Goal: Check status

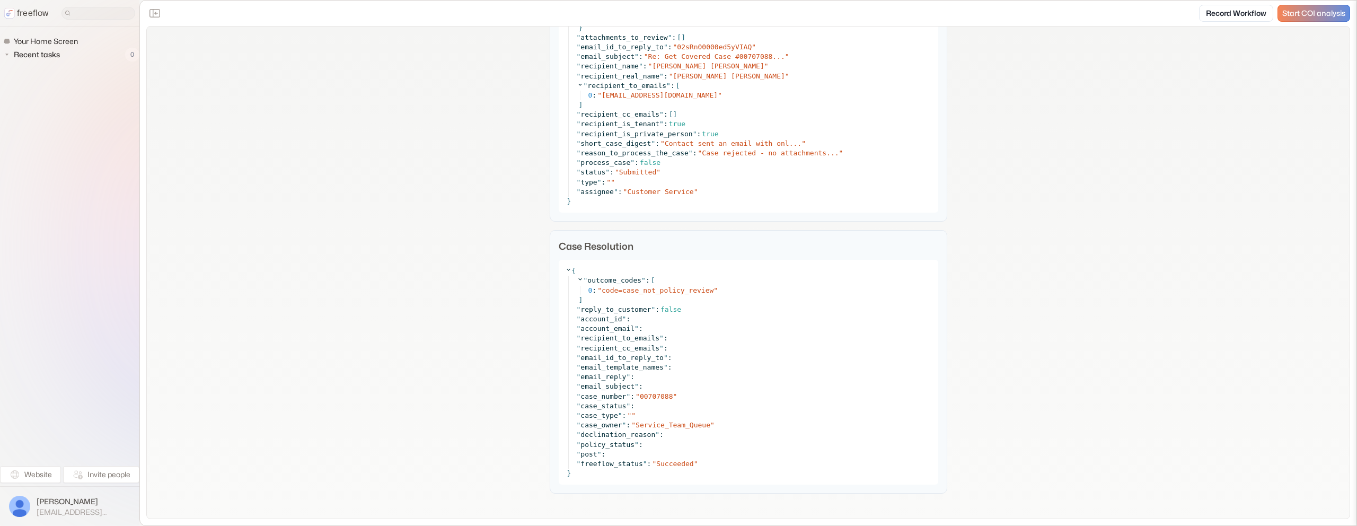
scroll to position [503, 0]
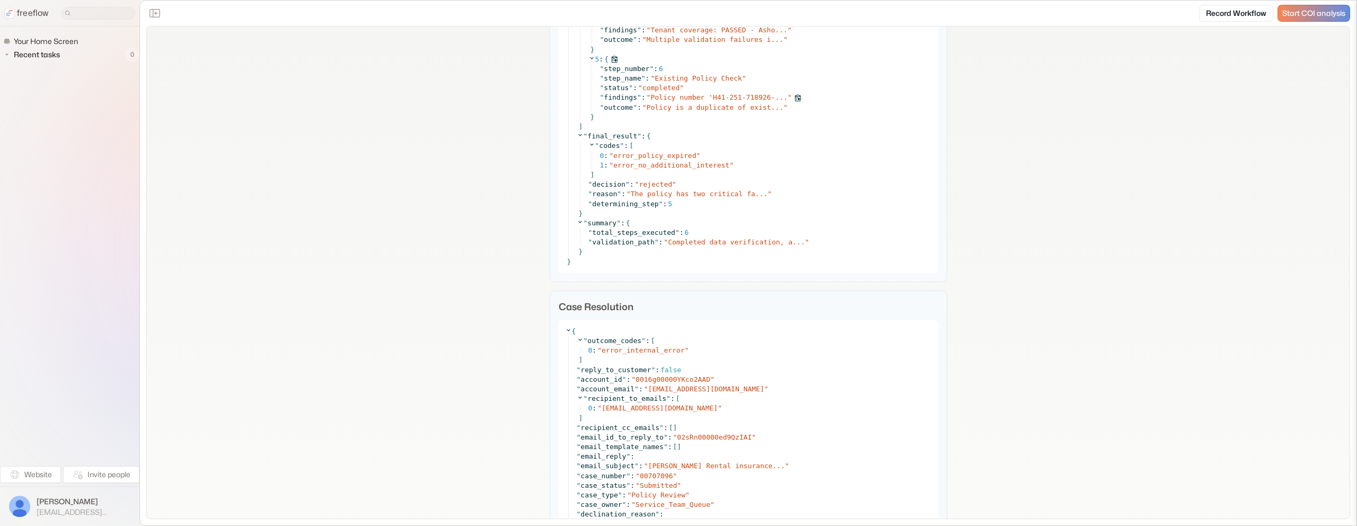
scroll to position [5298, 0]
